Goal: Find specific page/section: Find specific page/section

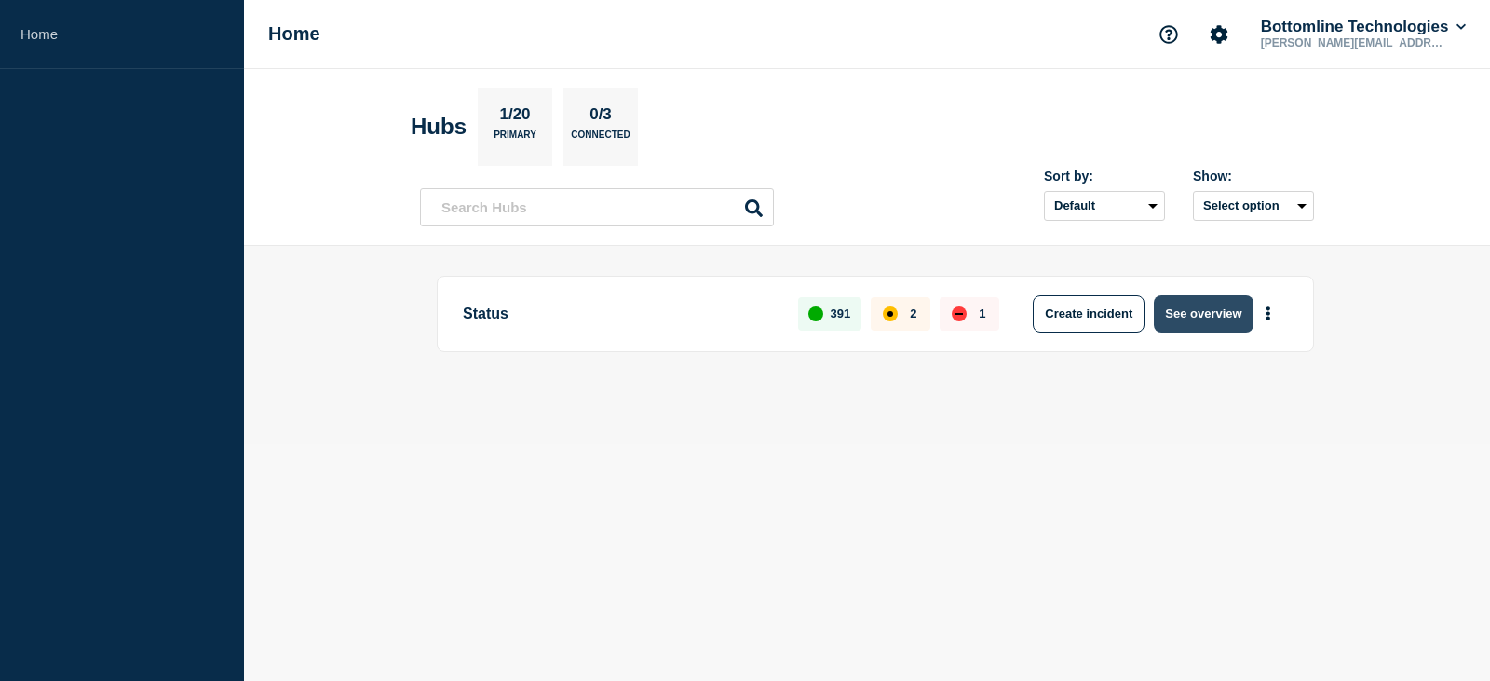
click at [1214, 322] on button "See overview" at bounding box center [1203, 313] width 99 height 37
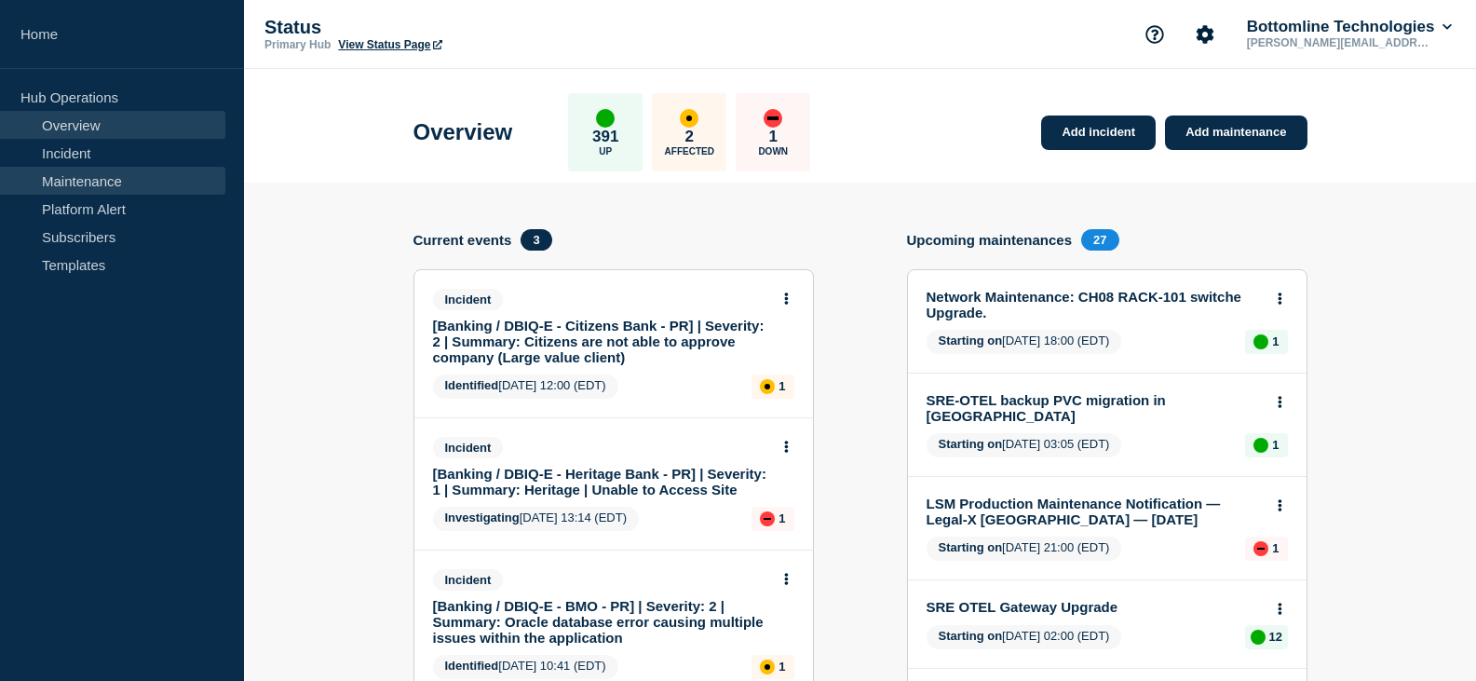
click at [86, 185] on link "Maintenance" at bounding box center [112, 181] width 225 height 28
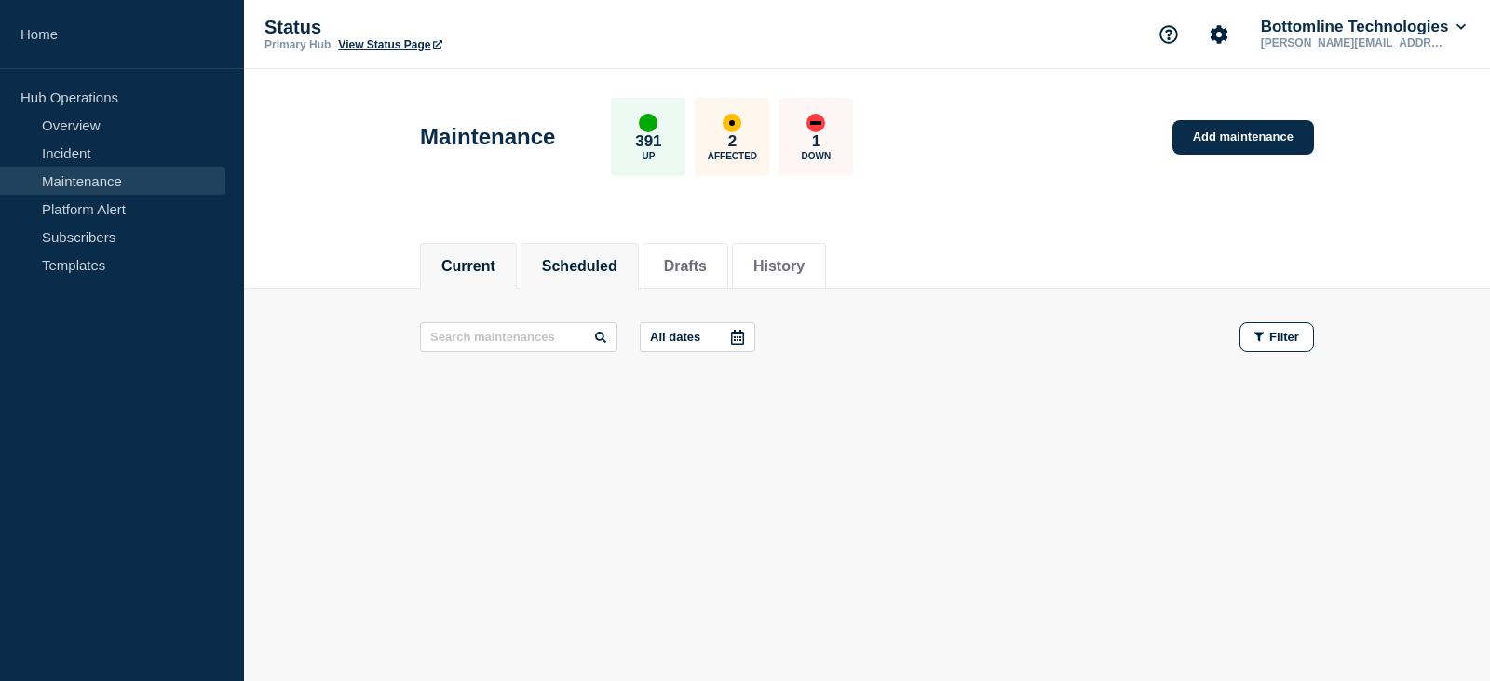
click at [579, 270] on button "Scheduled" at bounding box center [579, 266] width 75 height 17
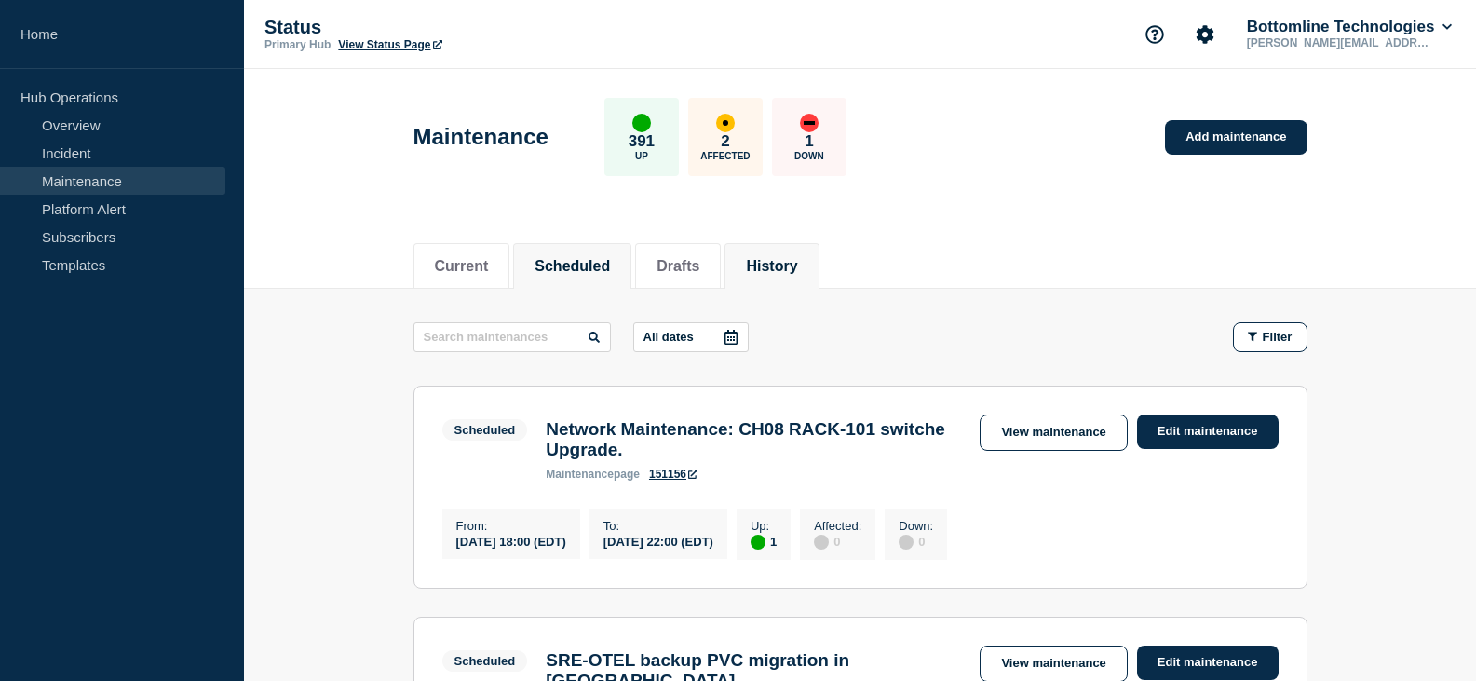
click at [783, 258] on button "History" at bounding box center [771, 266] width 51 height 17
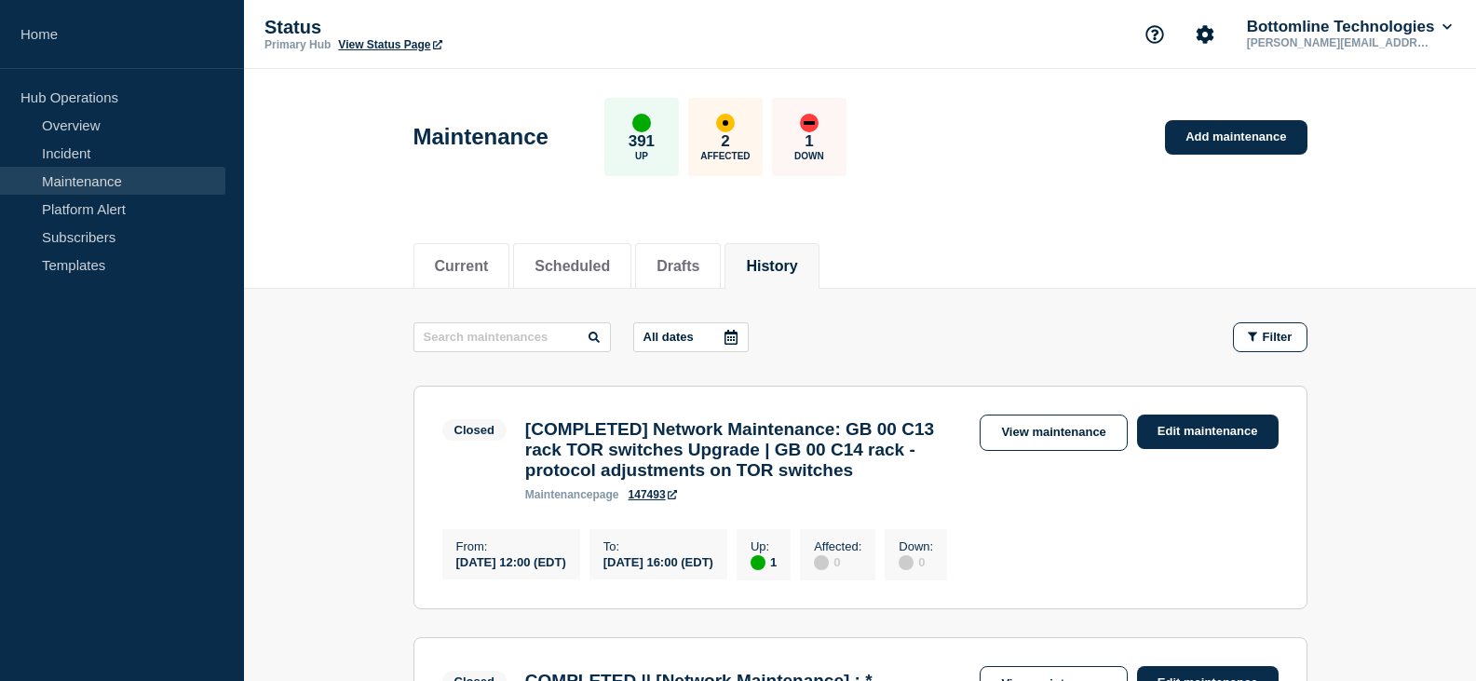
scroll to position [93, 0]
